Goal: Task Accomplishment & Management: Complete application form

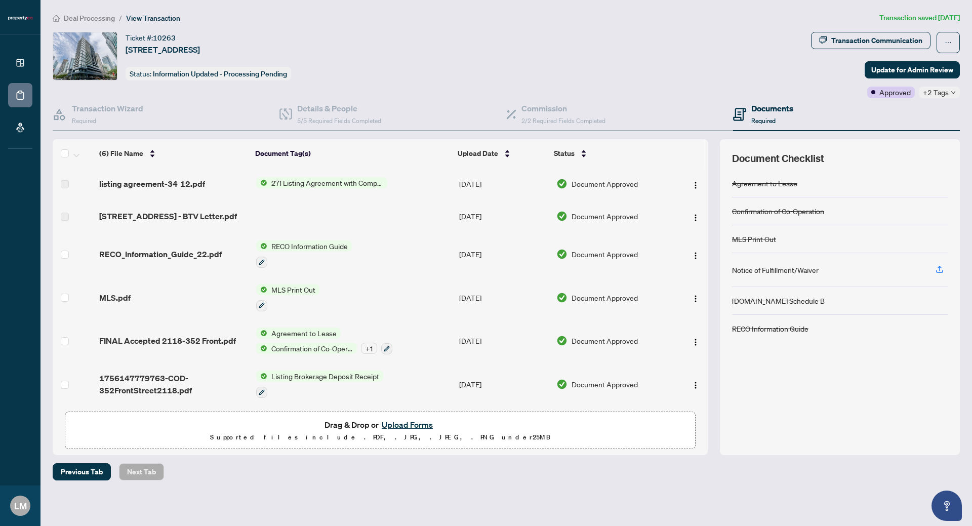
click at [16, 63] on icon at bounding box center [20, 63] width 10 height 10
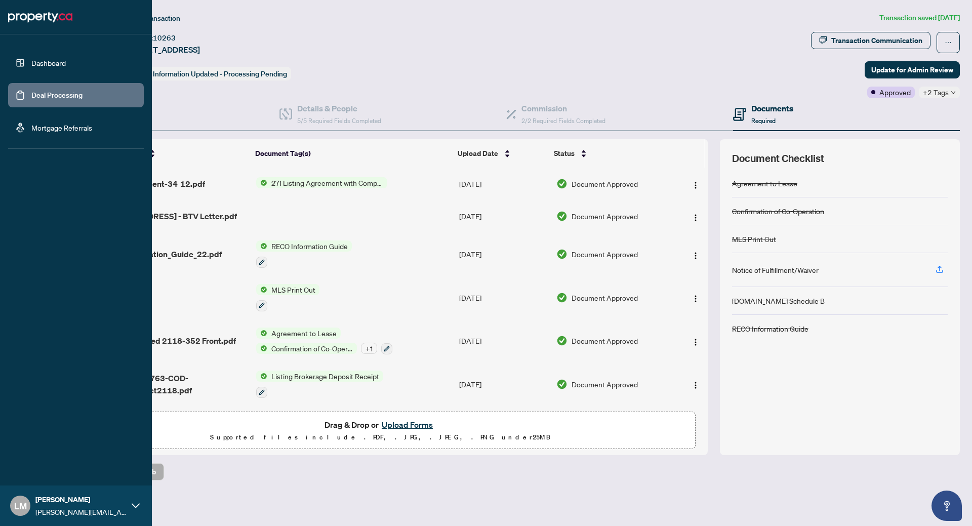
click at [48, 61] on link "Dashboard" at bounding box center [48, 62] width 34 height 9
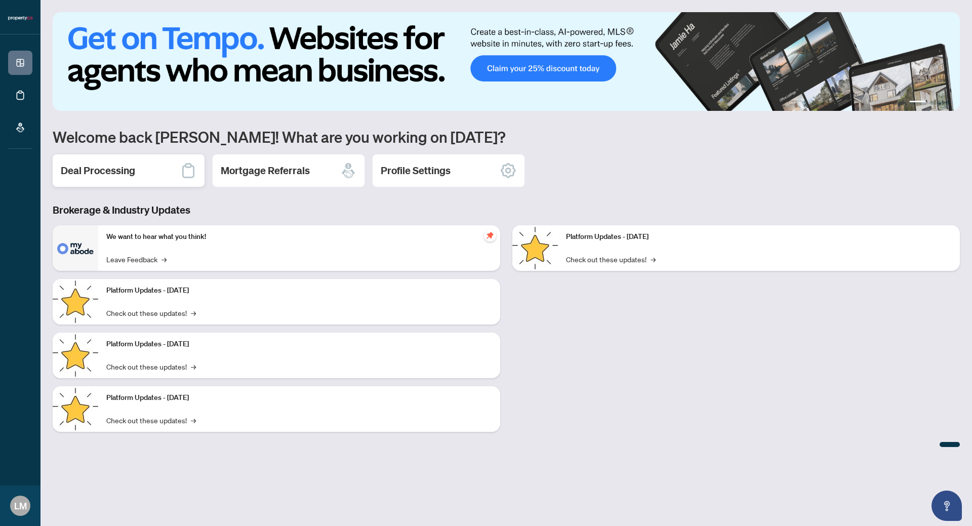
click at [133, 163] on div "Deal Processing" at bounding box center [129, 170] width 152 height 32
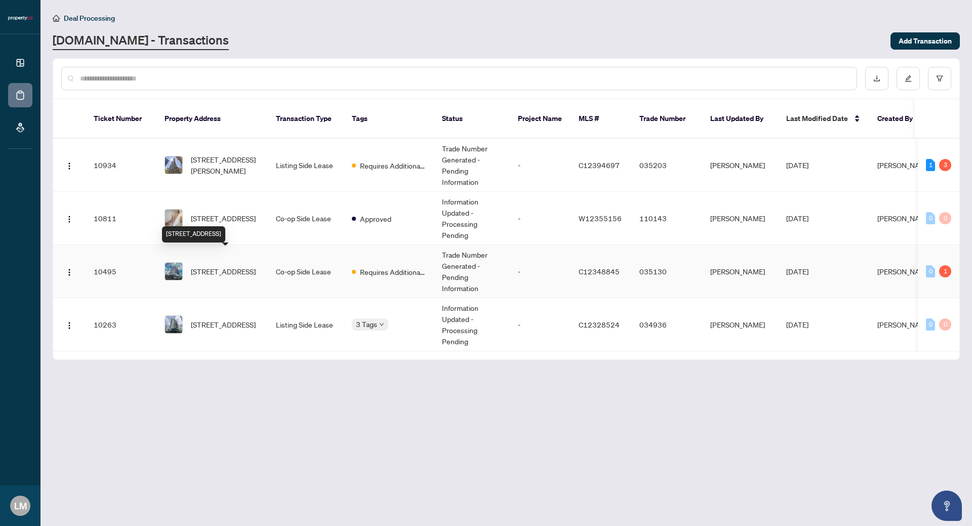
click at [217, 266] on span "[STREET_ADDRESS]" at bounding box center [223, 271] width 65 height 11
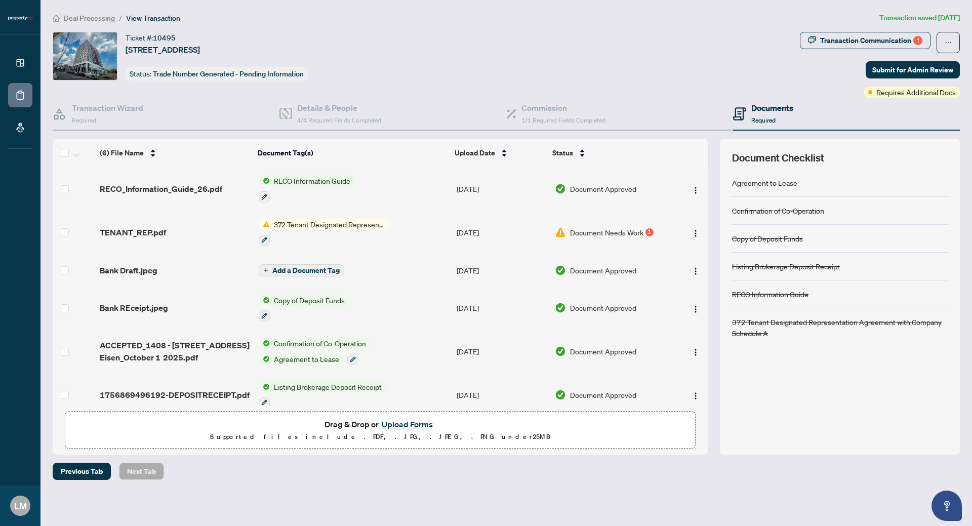
click at [417, 425] on button "Upload Forms" at bounding box center [407, 424] width 57 height 13
click at [398, 423] on button "Upload Forms" at bounding box center [407, 424] width 57 height 13
click at [402, 425] on button "Upload Forms" at bounding box center [407, 424] width 57 height 13
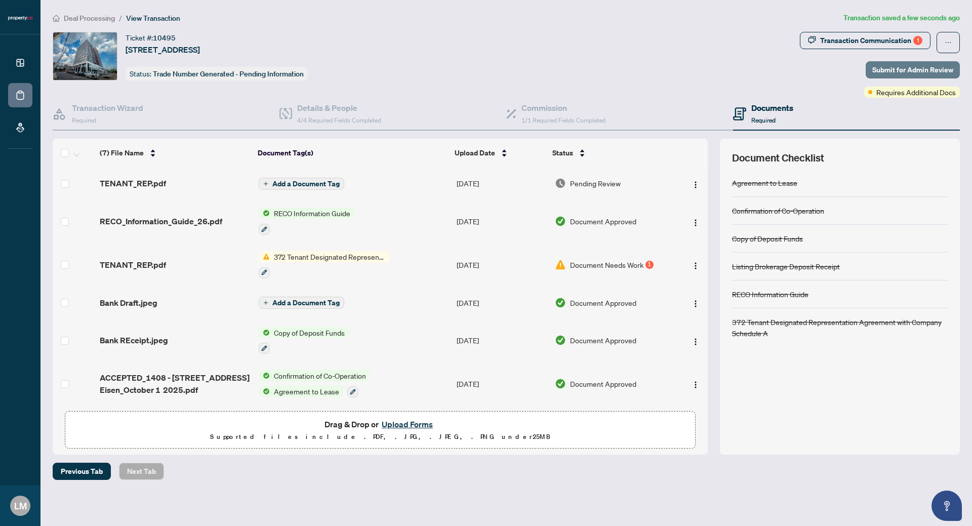
click at [926, 65] on span "Submit for Admin Review" at bounding box center [912, 70] width 81 height 16
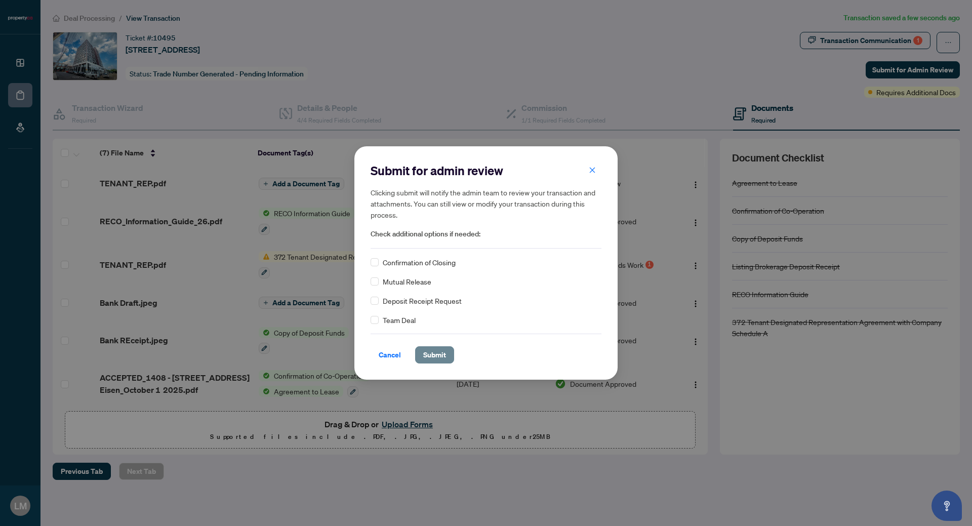
click at [436, 357] on span "Submit" at bounding box center [434, 355] width 23 height 16
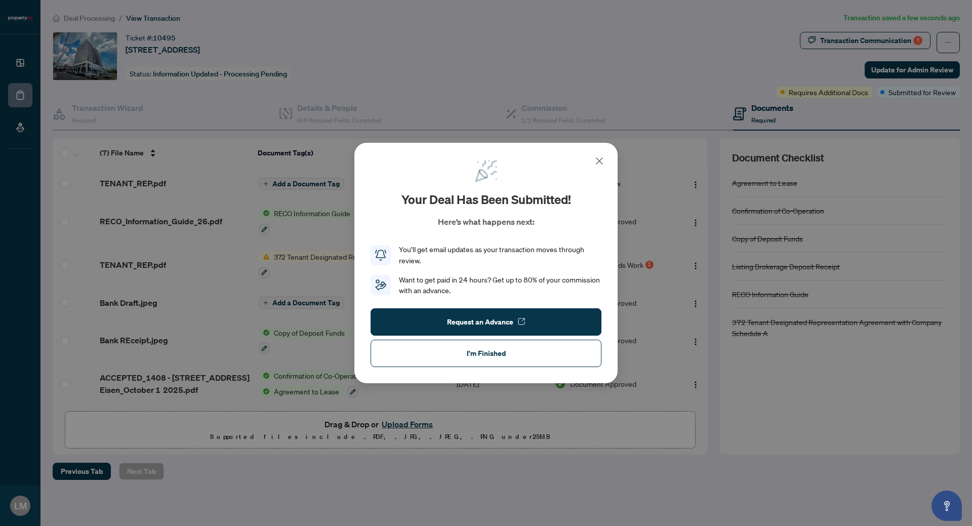
click at [570, 353] on button "I'm Finished" at bounding box center [485, 353] width 231 height 27
